Goal: Task Accomplishment & Management: Manage account settings

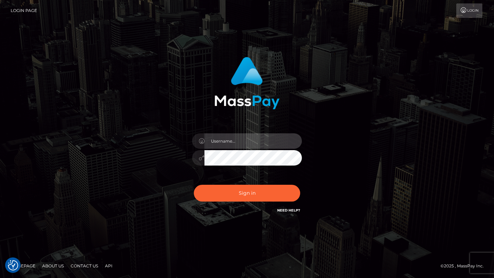
click at [254, 139] on input "text" at bounding box center [252, 140] width 97 height 15
type input "[PERSON_NAME].gig"
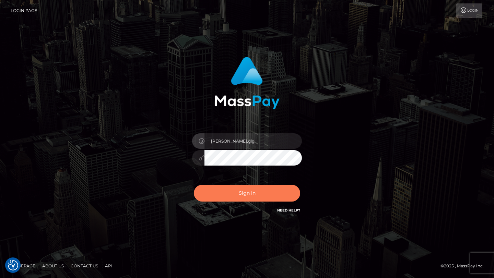
click at [212, 198] on button "Sign in" at bounding box center [247, 193] width 106 height 17
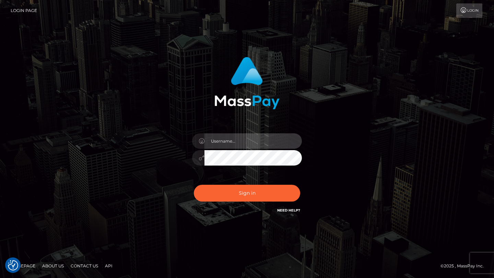
click at [238, 137] on input "text" at bounding box center [252, 140] width 97 height 15
type input "[PERSON_NAME].gig"
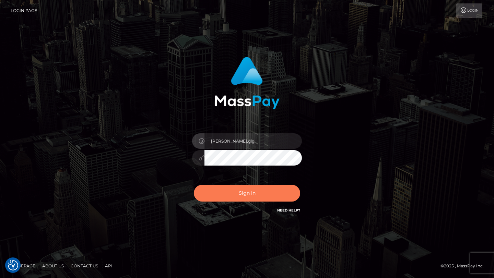
click at [251, 193] on button "Sign in" at bounding box center [247, 193] width 106 height 17
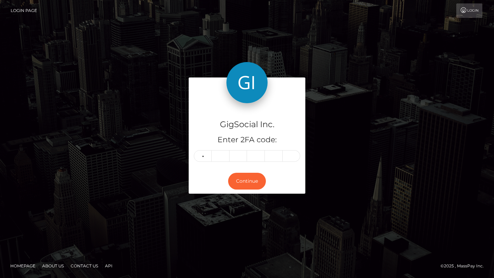
type input "1"
type input "2"
type input "3"
type input "6"
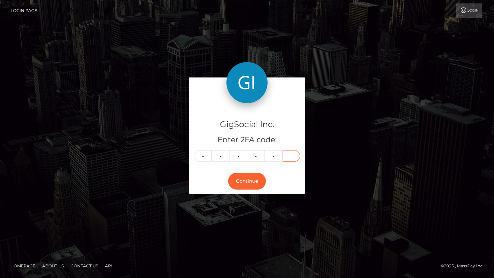
type input "6"
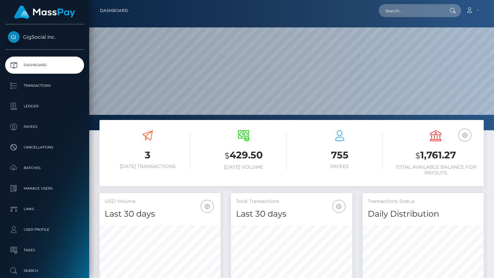
scroll to position [121, 121]
